Goal: Find specific page/section: Find specific page/section

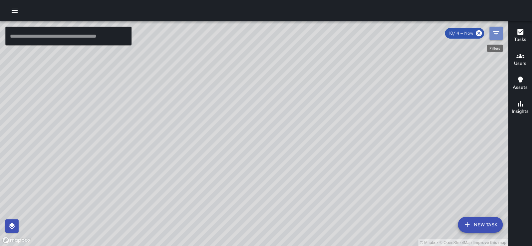
click at [494, 31] on icon "Filters" at bounding box center [497, 33] width 8 height 8
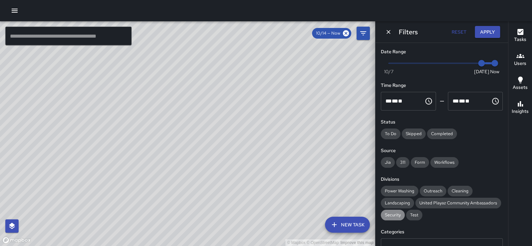
click at [398, 218] on span "Security" at bounding box center [393, 215] width 24 height 7
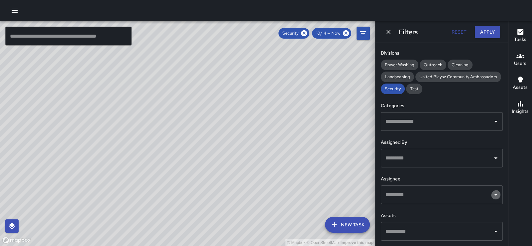
click at [492, 191] on icon "Open" at bounding box center [496, 195] width 8 height 8
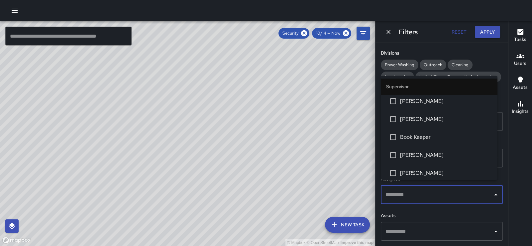
scroll to position [71, 0]
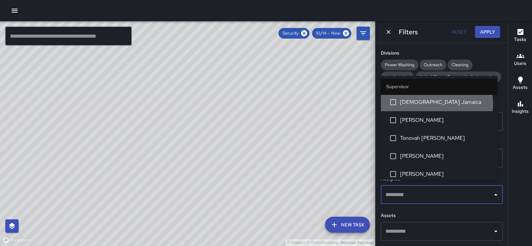
click at [434, 106] on span "[DEMOGRAPHIC_DATA] Jamaica" at bounding box center [446, 102] width 92 height 8
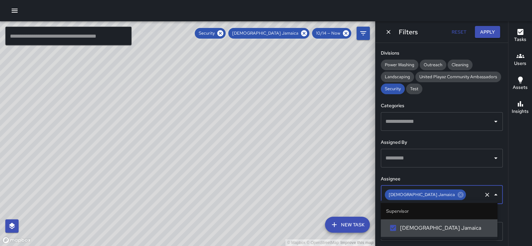
scroll to position [0, 0]
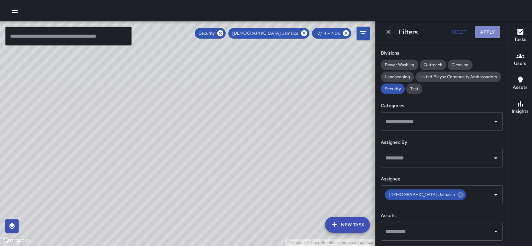
click at [486, 35] on button "Apply" at bounding box center [487, 32] width 25 height 12
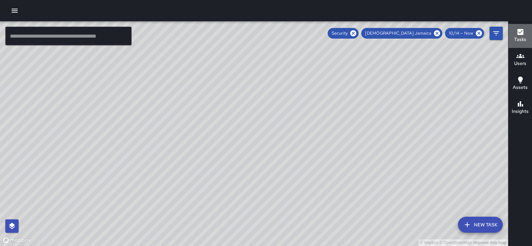
click at [519, 36] on h6 "Tasks" at bounding box center [520, 39] width 12 height 7
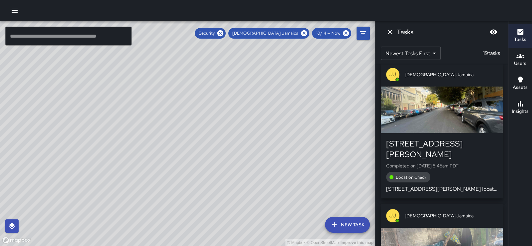
scroll to position [1528, 0]
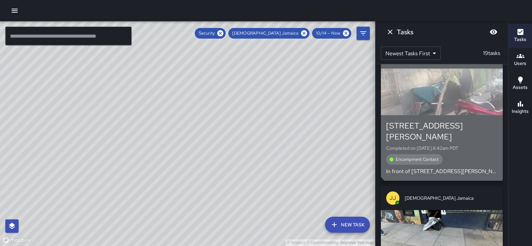
click at [471, 115] on div "button" at bounding box center [442, 92] width 122 height 47
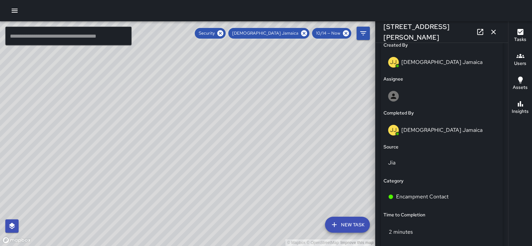
scroll to position [525, 0]
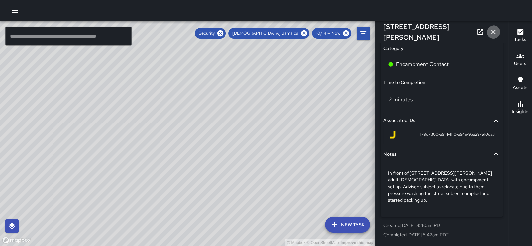
click at [492, 33] on icon "button" at bounding box center [494, 32] width 5 height 5
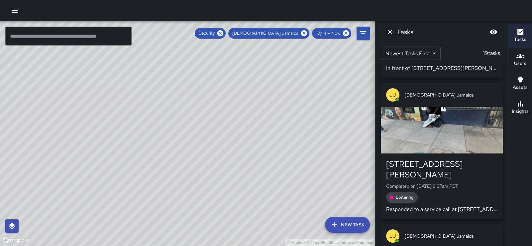
scroll to position [1648, 0]
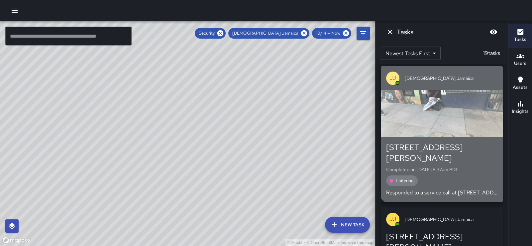
click at [457, 137] on div "button" at bounding box center [442, 113] width 122 height 47
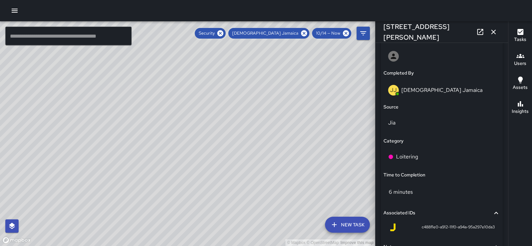
scroll to position [533, 0]
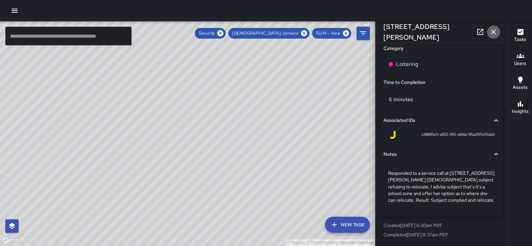
click at [492, 32] on icon "button" at bounding box center [494, 32] width 8 height 8
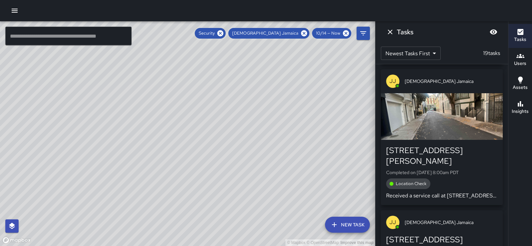
scroll to position [2178, 0]
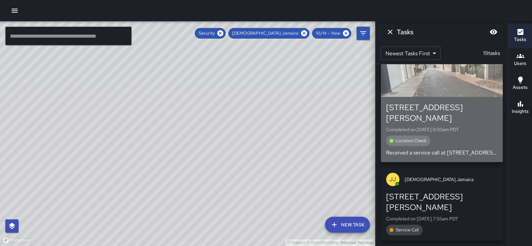
click at [480, 152] on div "[STREET_ADDRESS][PERSON_NAME] Completed on [DATE] 8:00am PDT Location Check Rec…" at bounding box center [441, 129] width 111 height 55
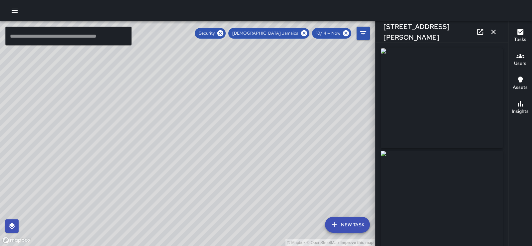
type input "**********"
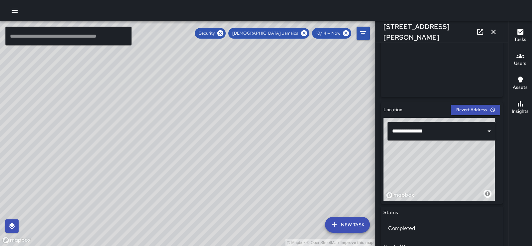
scroll to position [0, 0]
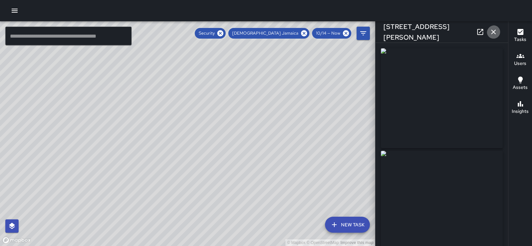
click at [493, 32] on icon "button" at bounding box center [494, 32] width 5 height 5
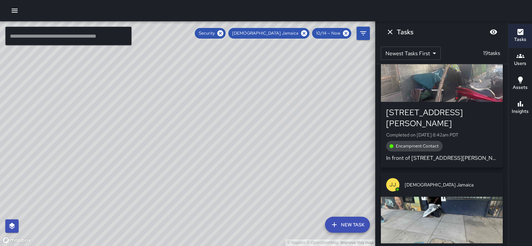
scroll to position [1382, 0]
